Goal: Navigation & Orientation: Find specific page/section

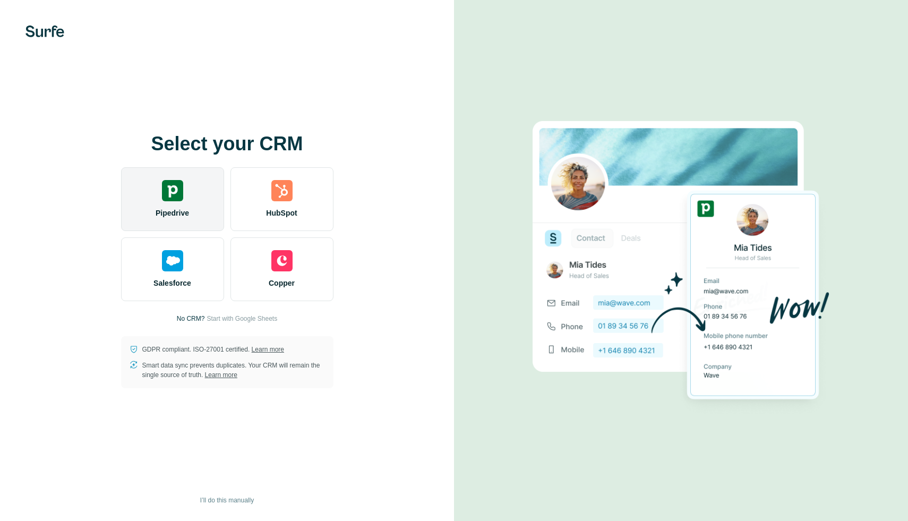
click at [175, 199] on img at bounding box center [172, 190] width 21 height 21
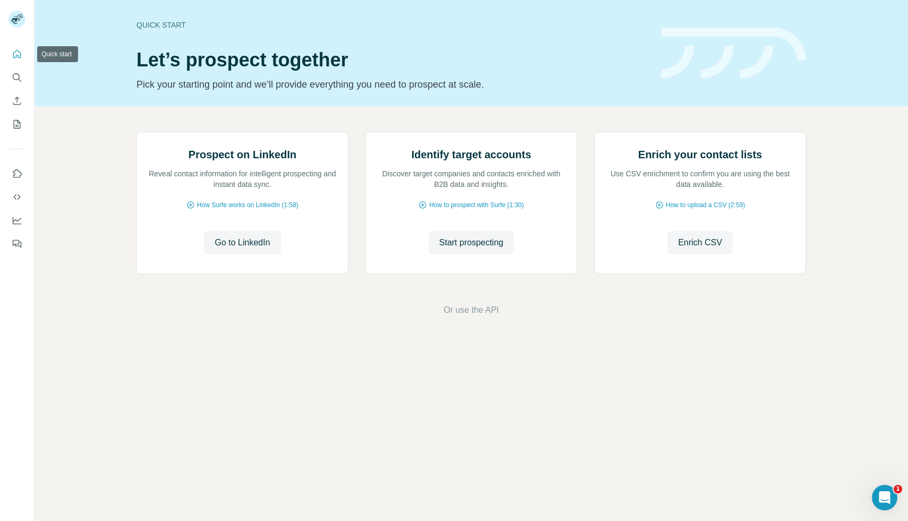
click at [20, 56] on icon "Quick start" at bounding box center [17, 54] width 11 height 11
click at [16, 126] on icon "My lists" at bounding box center [17, 124] width 11 height 11
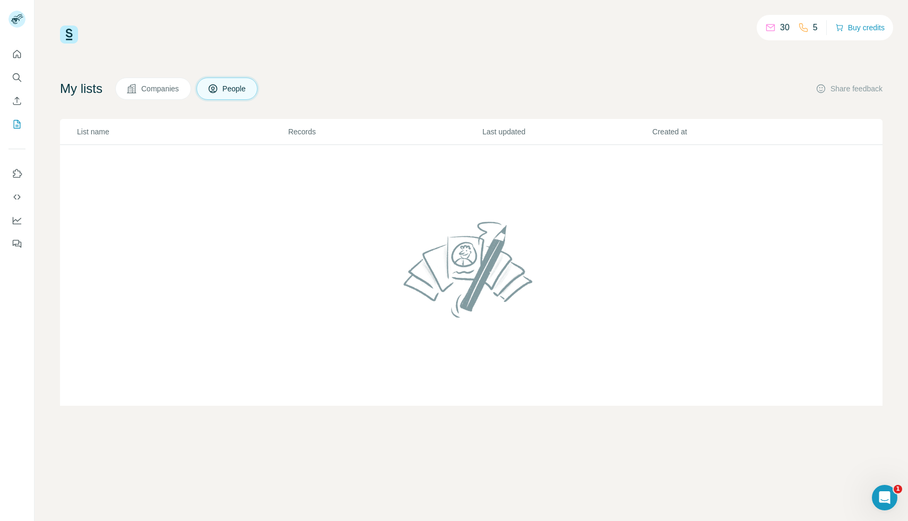
click at [151, 91] on span "Companies" at bounding box center [160, 88] width 39 height 11
click at [231, 95] on button "People" at bounding box center [228, 89] width 62 height 22
click at [22, 52] on button "Quick start" at bounding box center [17, 54] width 17 height 19
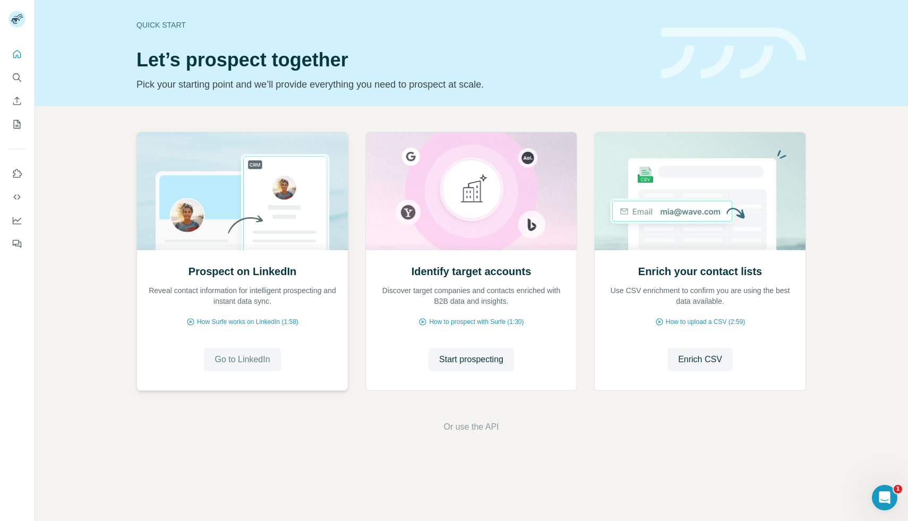
click at [249, 358] on span "Go to LinkedIn" at bounding box center [242, 359] width 55 height 13
